Goal: Task Accomplishment & Management: Manage account settings

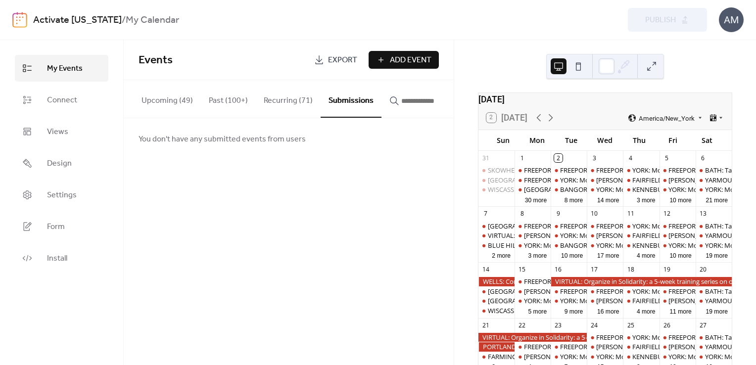
click at [498, 342] on div at bounding box center [533, 337] width 108 height 9
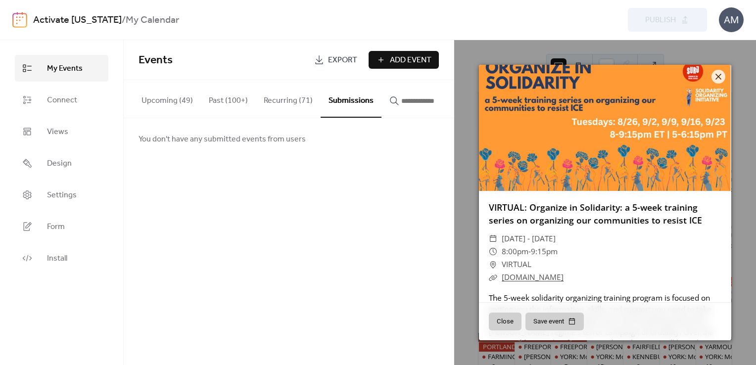
click at [244, 255] on div "Events Export Add Event Upcoming (49) Past (100+) Recurring (71) Submissions Yo…" at bounding box center [289, 202] width 330 height 325
click at [158, 103] on button "Upcoming (49)" at bounding box center [167, 98] width 67 height 37
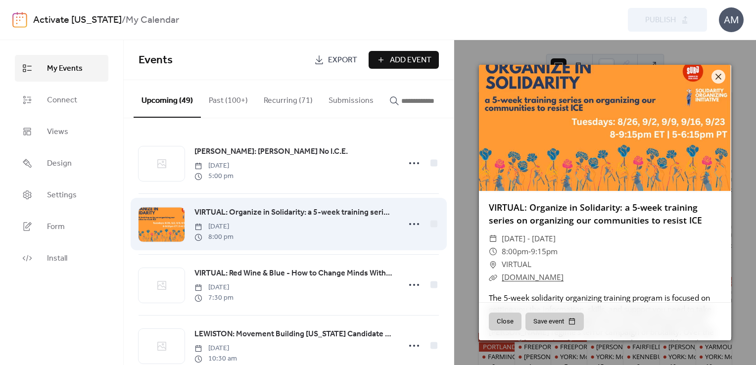
click at [275, 213] on span "VIRTUAL: Organize in Solidarity: a 5-week training series on organizing our com…" at bounding box center [295, 213] width 200 height 12
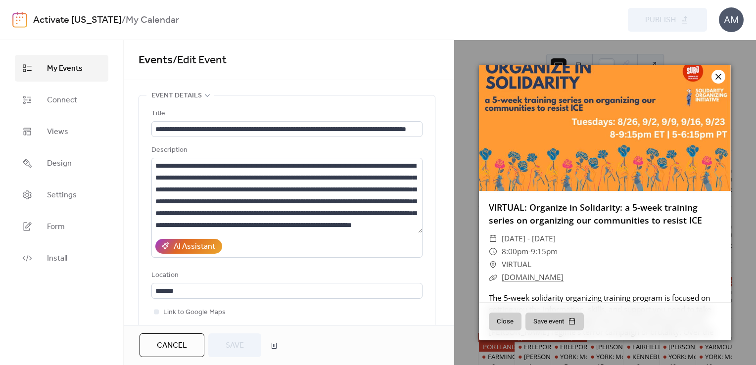
click at [718, 75] on icon at bounding box center [719, 77] width 12 height 12
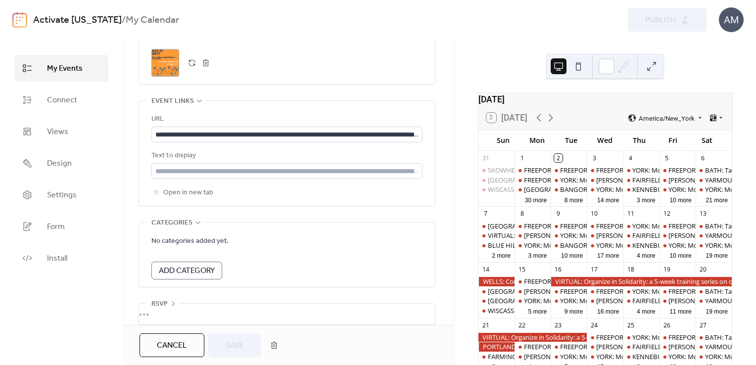
scroll to position [535, 0]
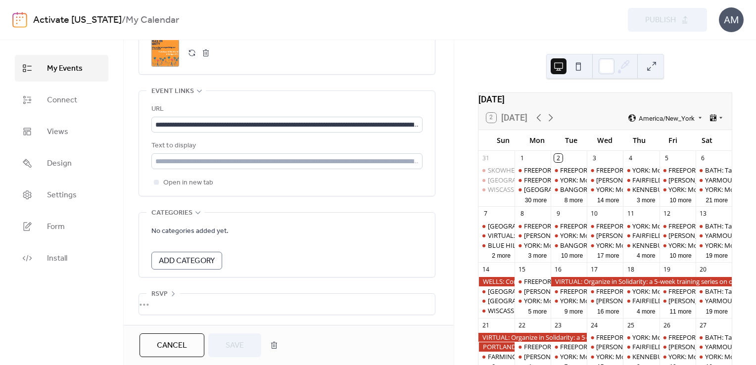
click at [59, 66] on span "My Events" at bounding box center [65, 69] width 36 height 12
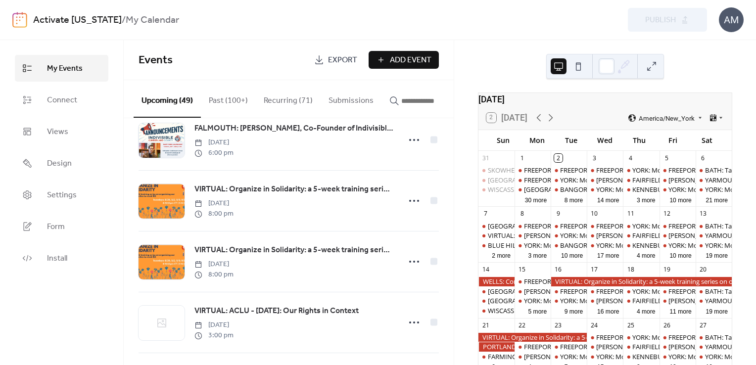
scroll to position [1411, 0]
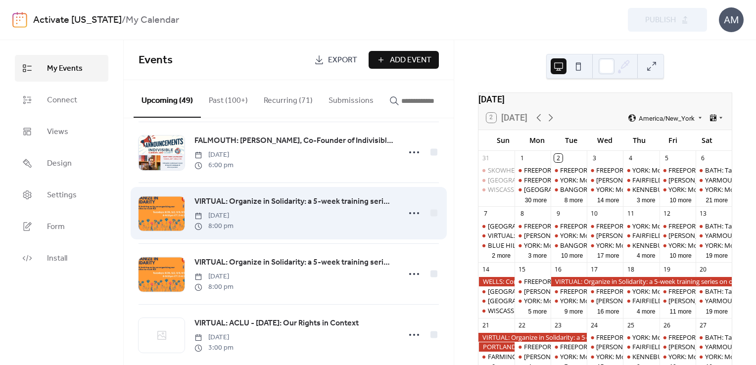
click at [343, 203] on span "VIRTUAL: Organize in Solidarity: a 5-week training series on organizing our com…" at bounding box center [295, 202] width 200 height 12
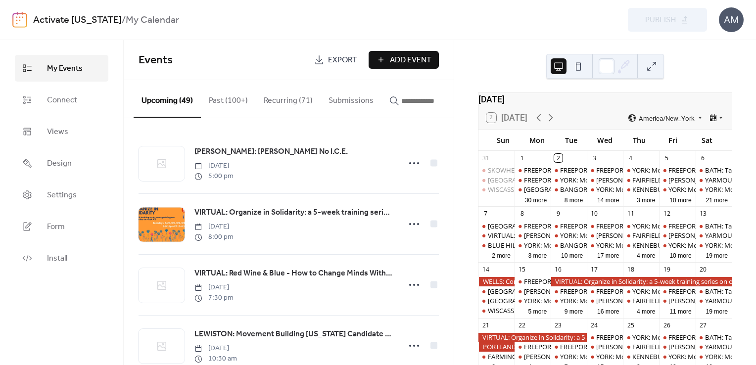
click at [453, 138] on div "[PERSON_NAME]: [PERSON_NAME] No I.C.E. [DATE] 5:00 pm VIRTUAL: Organize in Soli…" at bounding box center [289, 241] width 330 height 247
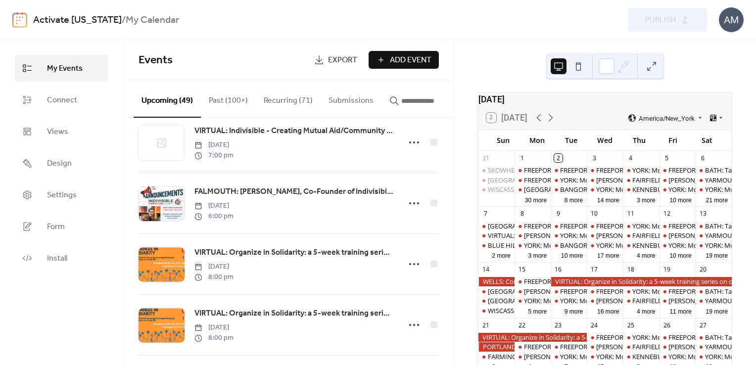
scroll to position [1363, 0]
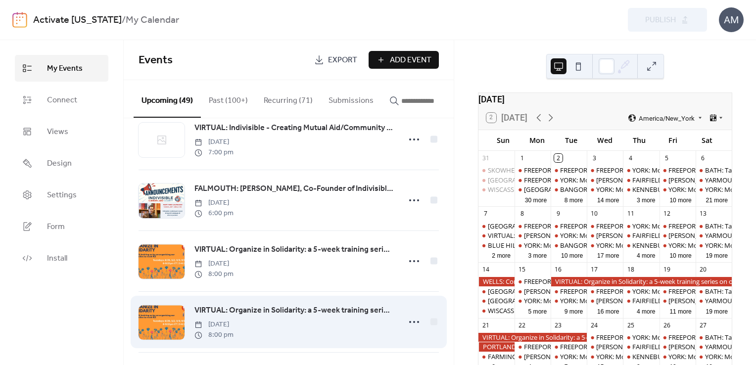
click at [341, 316] on span "VIRTUAL: Organize in Solidarity: a 5-week training series on organizing our com…" at bounding box center [295, 311] width 200 height 12
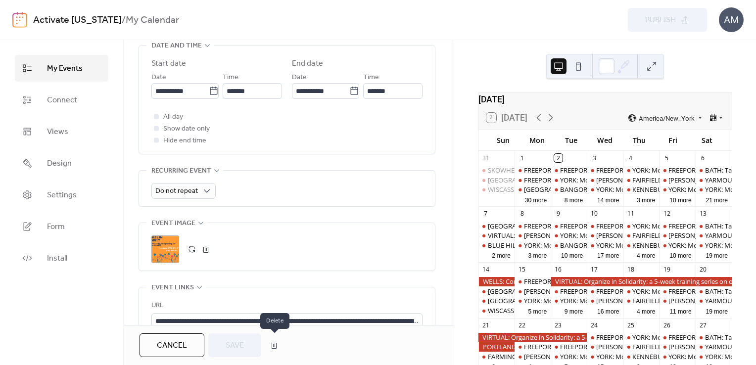
click at [275, 346] on button "button" at bounding box center [274, 346] width 18 height 20
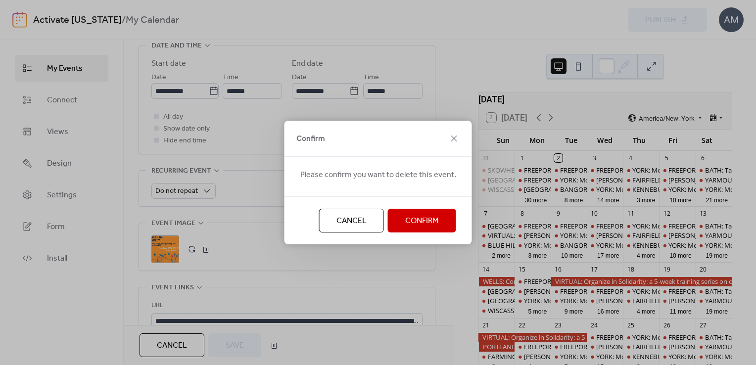
click at [409, 223] on span "Confirm" at bounding box center [422, 221] width 34 height 12
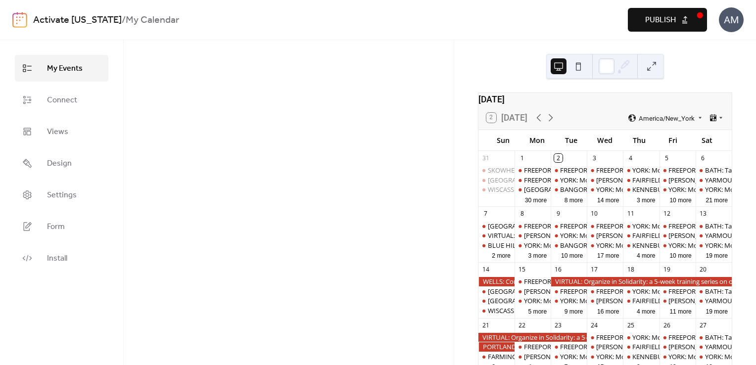
click at [677, 20] on button "Publish" at bounding box center [667, 20] width 79 height 24
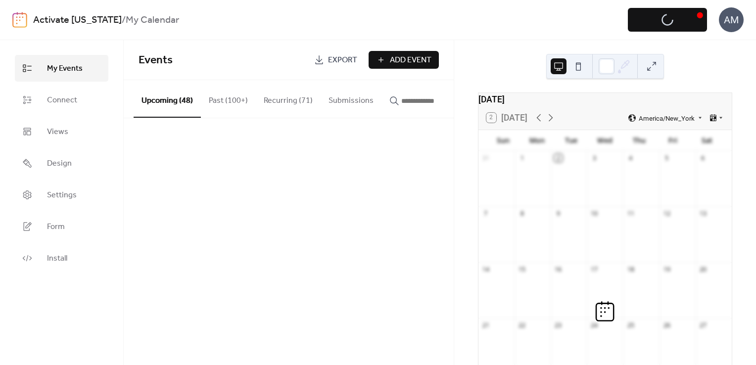
click at [668, 23] on div "Preview Publish" at bounding box center [556, 20] width 301 height 24
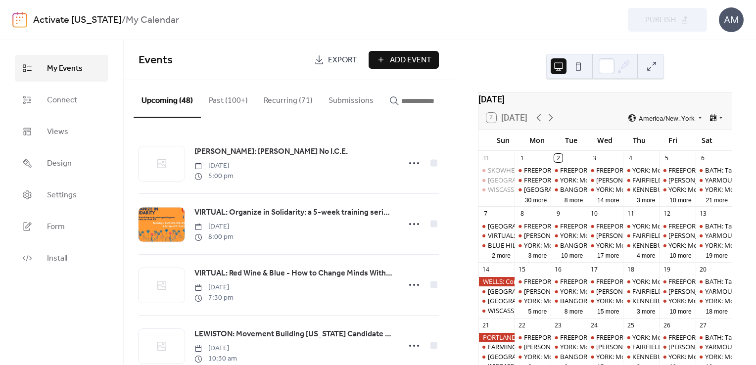
click at [496, 286] on div at bounding box center [497, 281] width 36 height 9
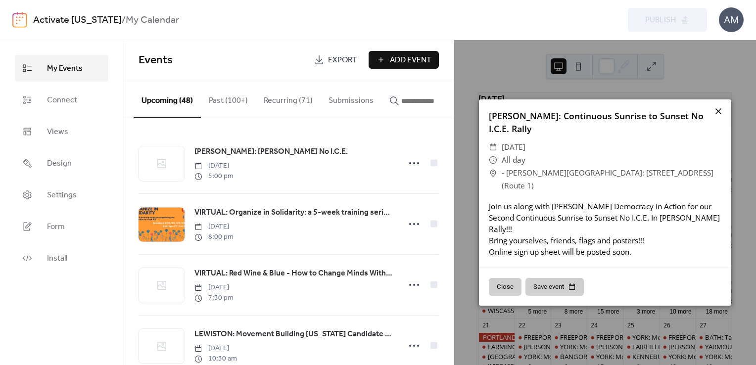
click at [717, 114] on icon at bounding box center [719, 111] width 6 height 6
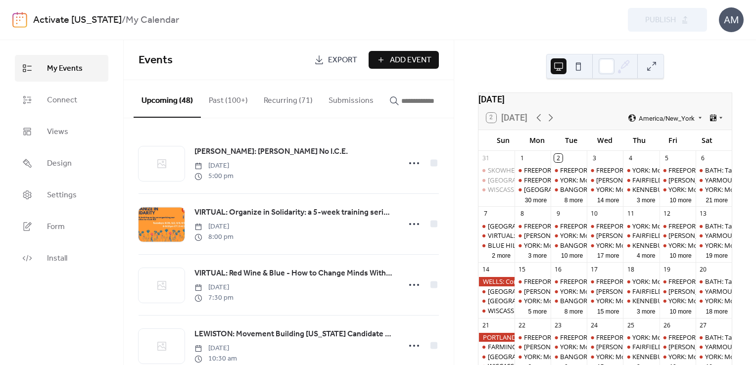
click at [498, 342] on div at bounding box center [497, 337] width 36 height 9
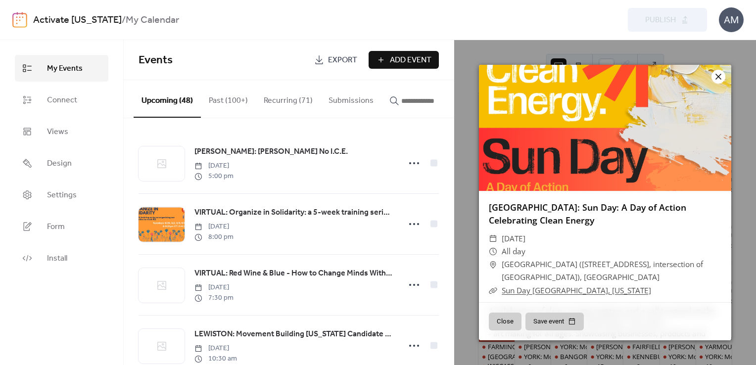
click at [720, 77] on icon at bounding box center [719, 77] width 12 height 12
